Goal: Information Seeking & Learning: Learn about a topic

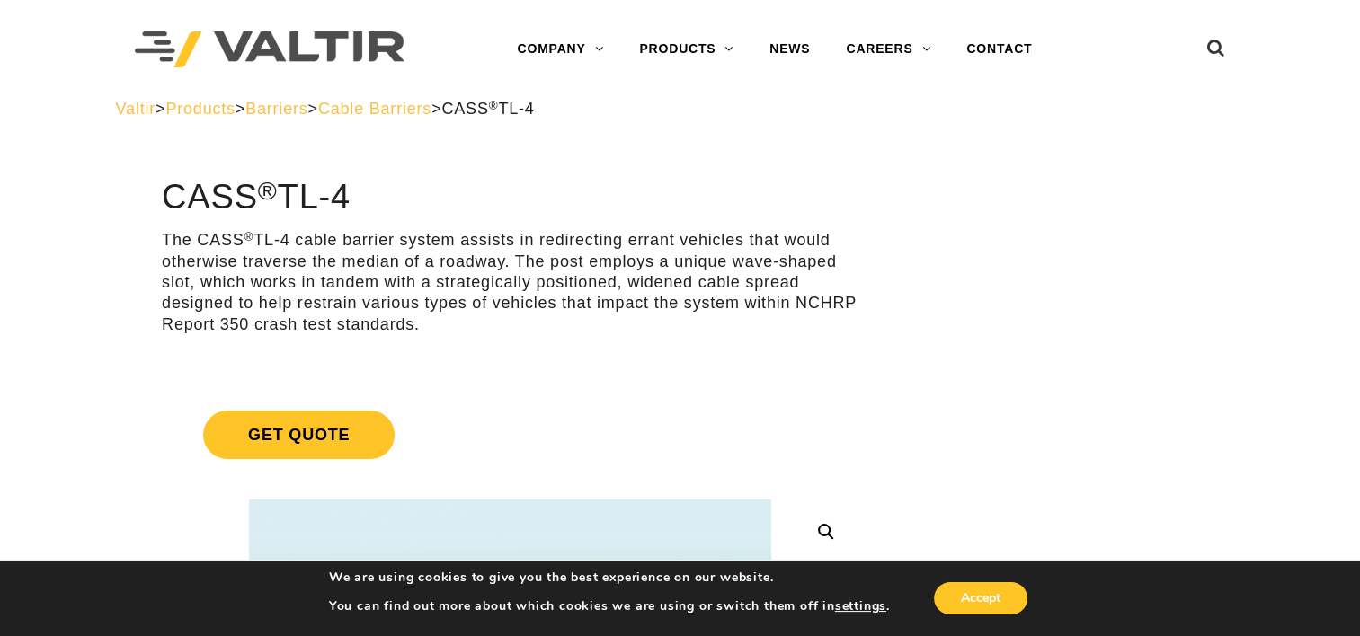
click at [429, 114] on span "Cable Barriers" at bounding box center [374, 109] width 113 height 18
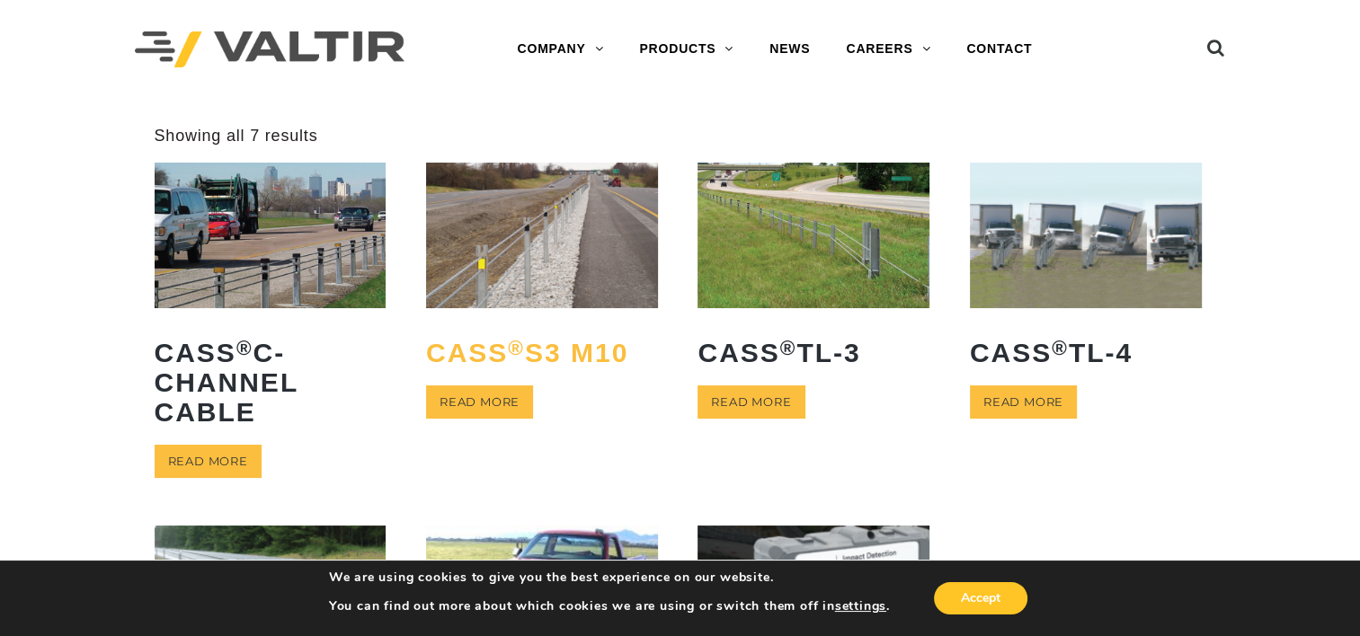
click at [591, 360] on h2 "CASS ® S3 M10" at bounding box center [542, 352] width 232 height 57
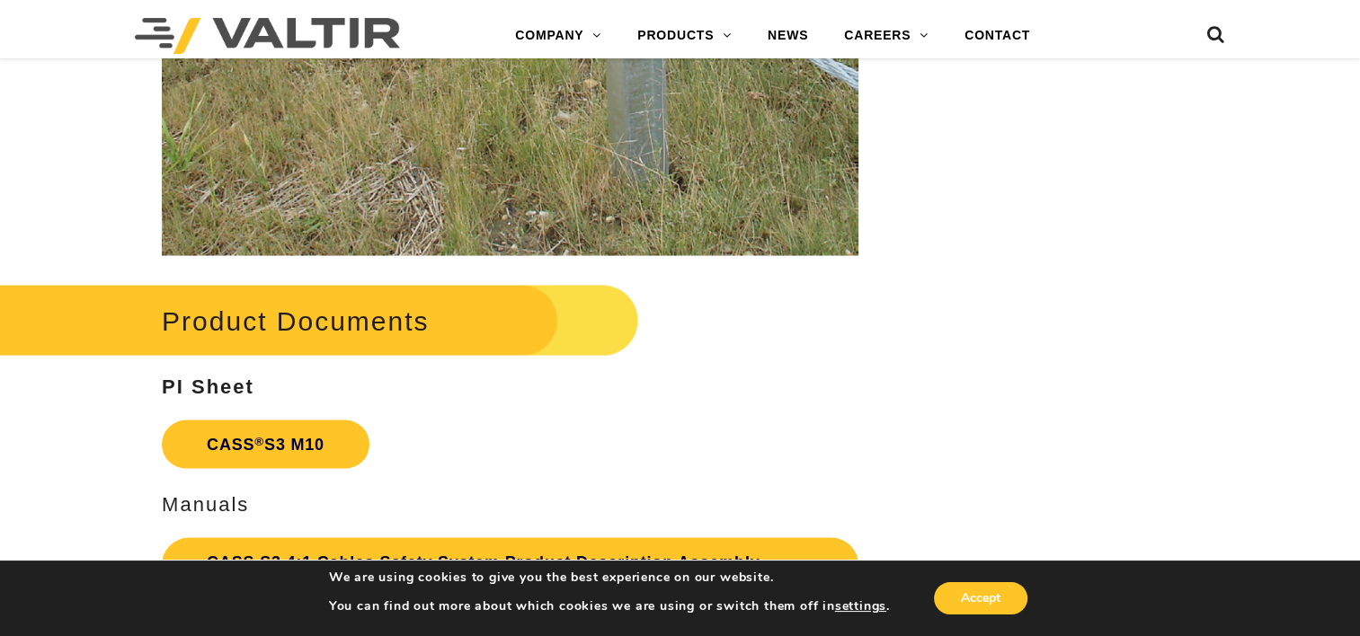
scroll to position [3685, 0]
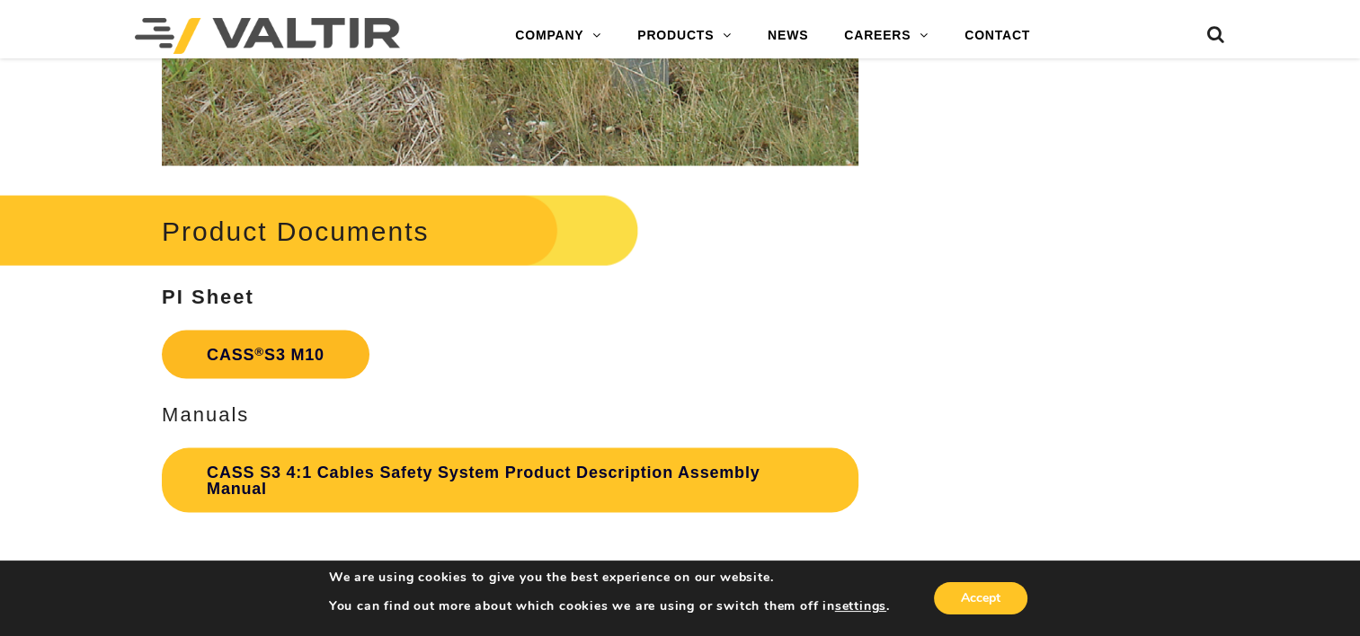
click at [264, 361] on link "CASS ® S3 M10" at bounding box center [266, 355] width 208 height 49
